Goal: Find specific page/section: Find specific page/section

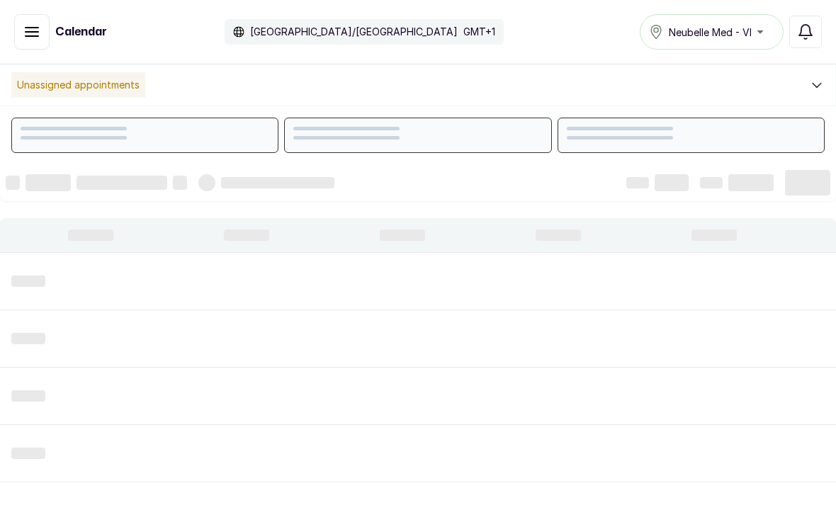
scroll to position [477, 0]
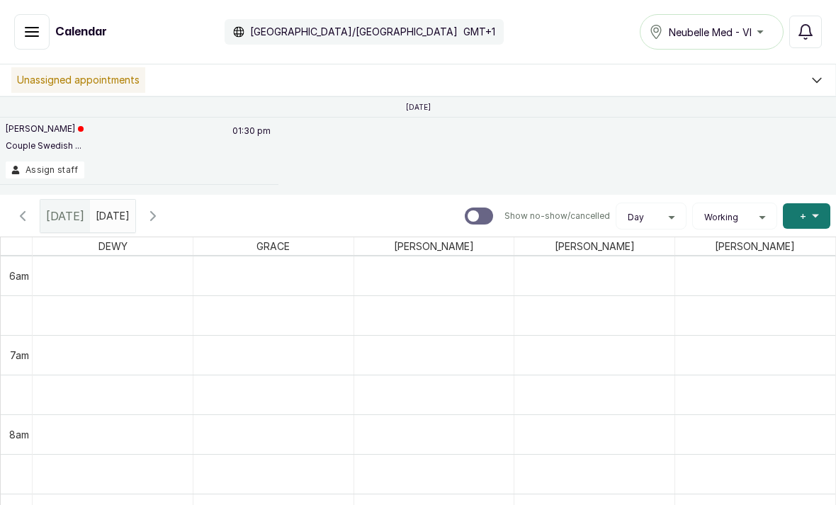
click at [362, 70] on div "Unassigned appointments" at bounding box center [418, 81] width 836 height 32
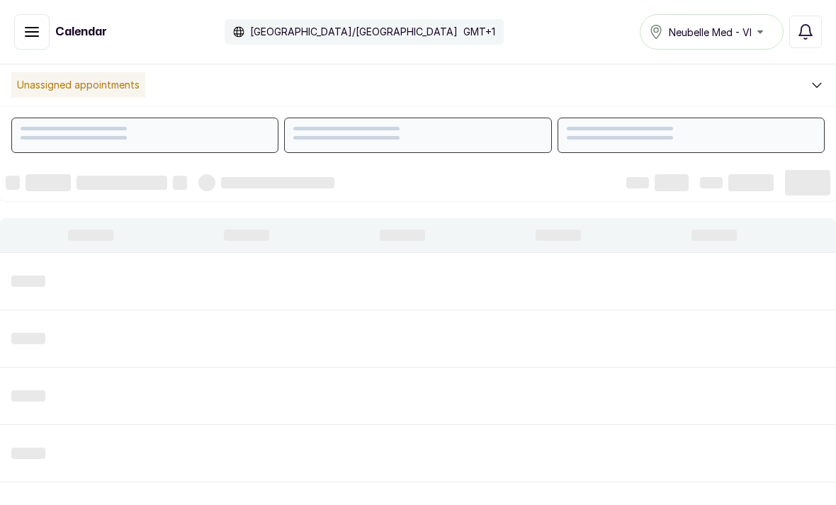
scroll to position [477, 0]
